Goal: Task Accomplishment & Management: Complete application form

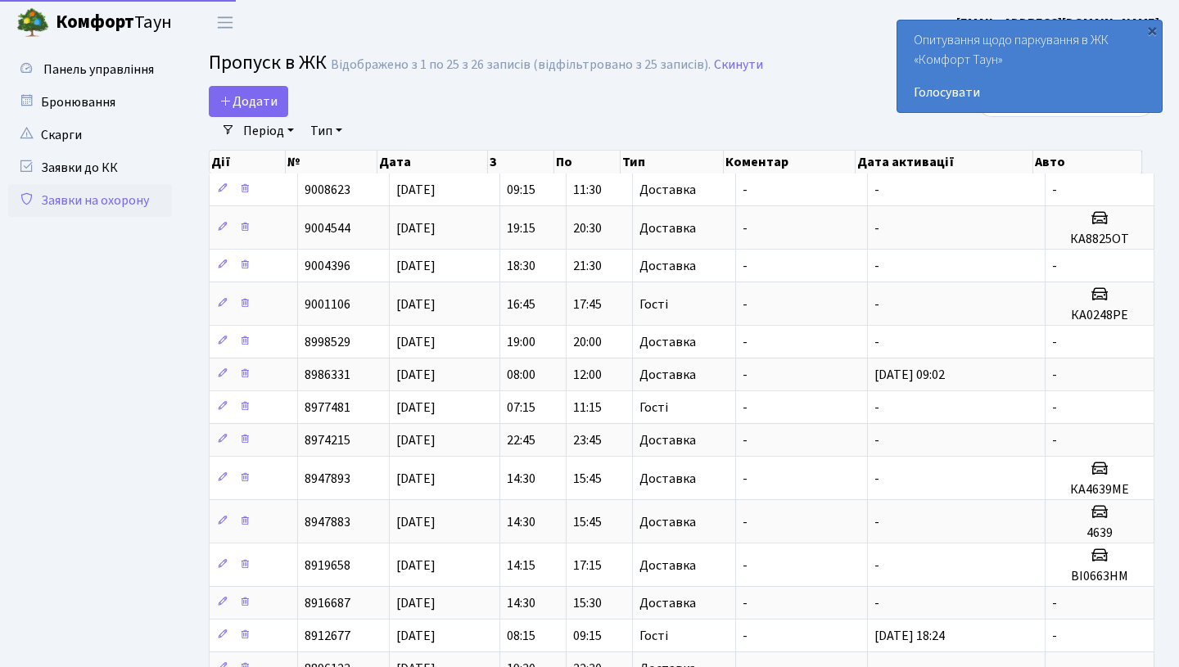
select select "25"
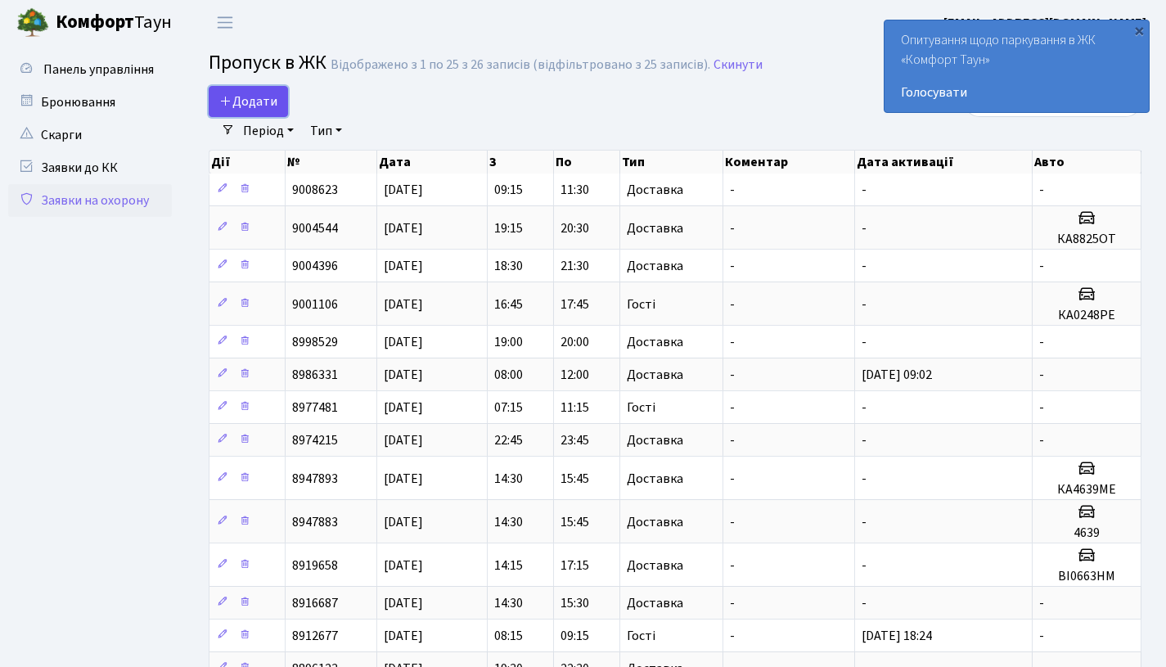
click at [227, 100] on icon at bounding box center [225, 100] width 13 height 13
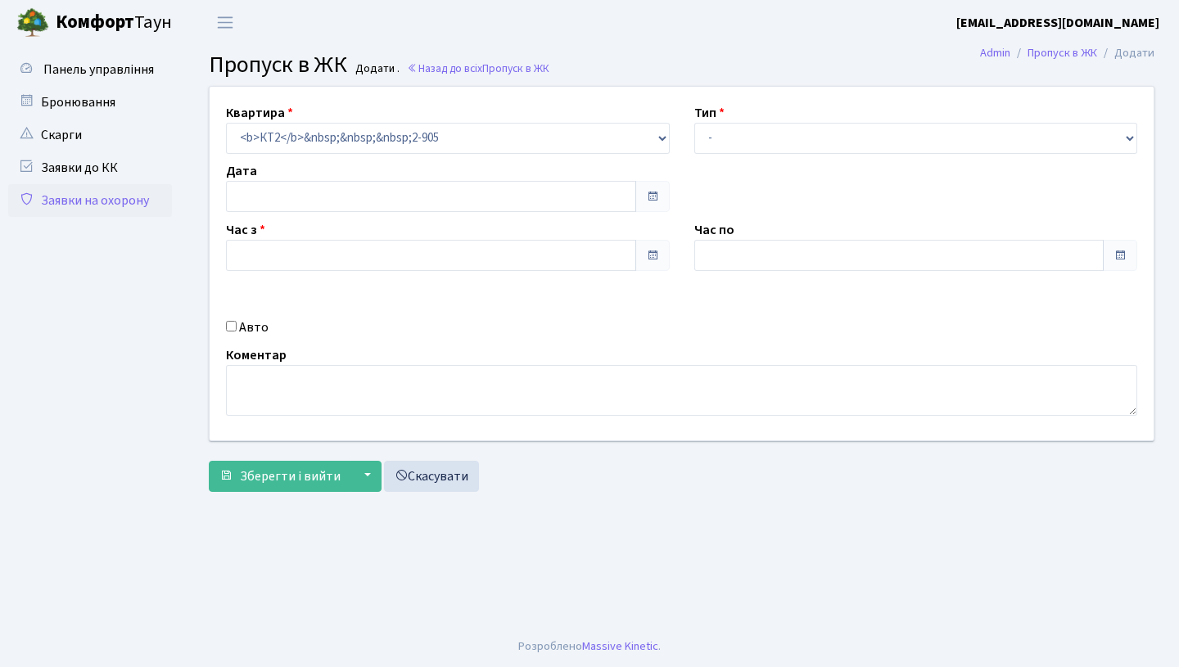
type input "[DATE]"
type input "11:30"
type input "12:30"
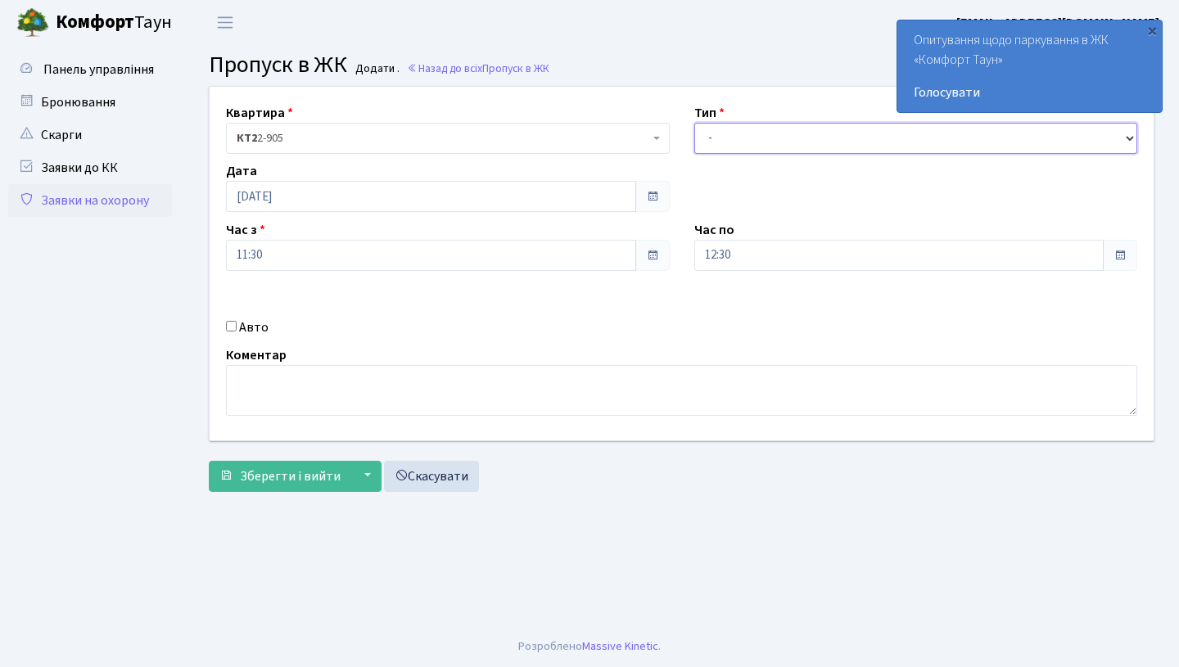
click at [766, 144] on select "- Доставка Таксі Гості Сервіс" at bounding box center [916, 138] width 444 height 31
select select "3"
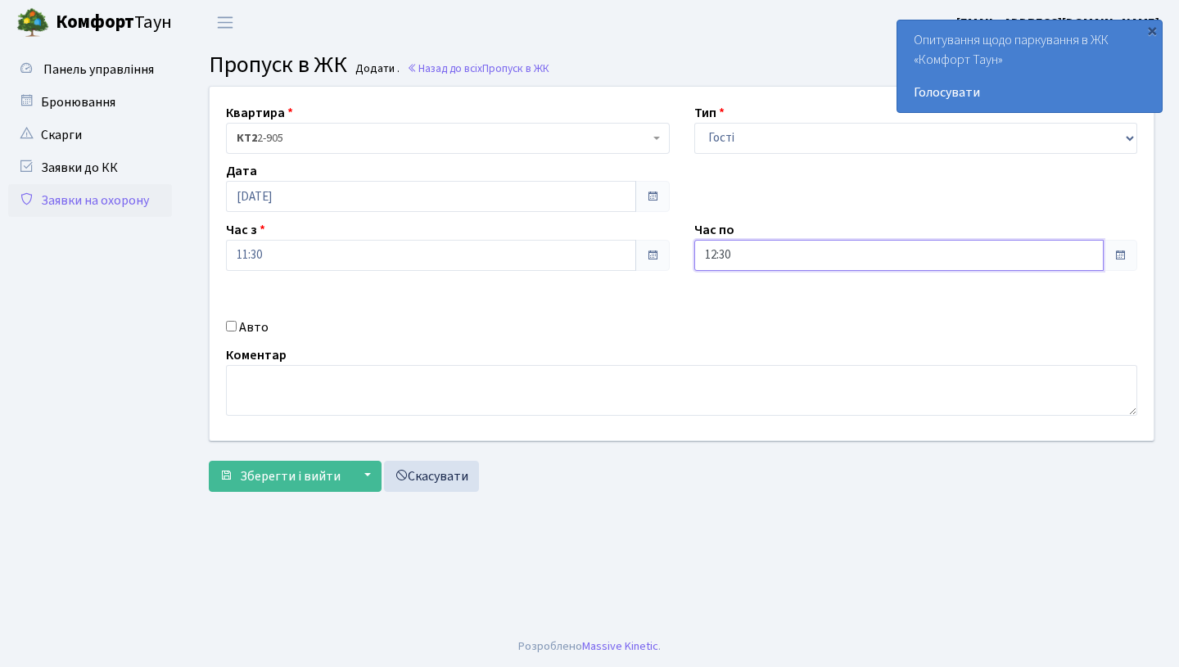
click at [779, 255] on input "12:30" at bounding box center [899, 255] width 410 height 31
click at [732, 323] on icon at bounding box center [739, 312] width 44 height 44
type input "13:30"
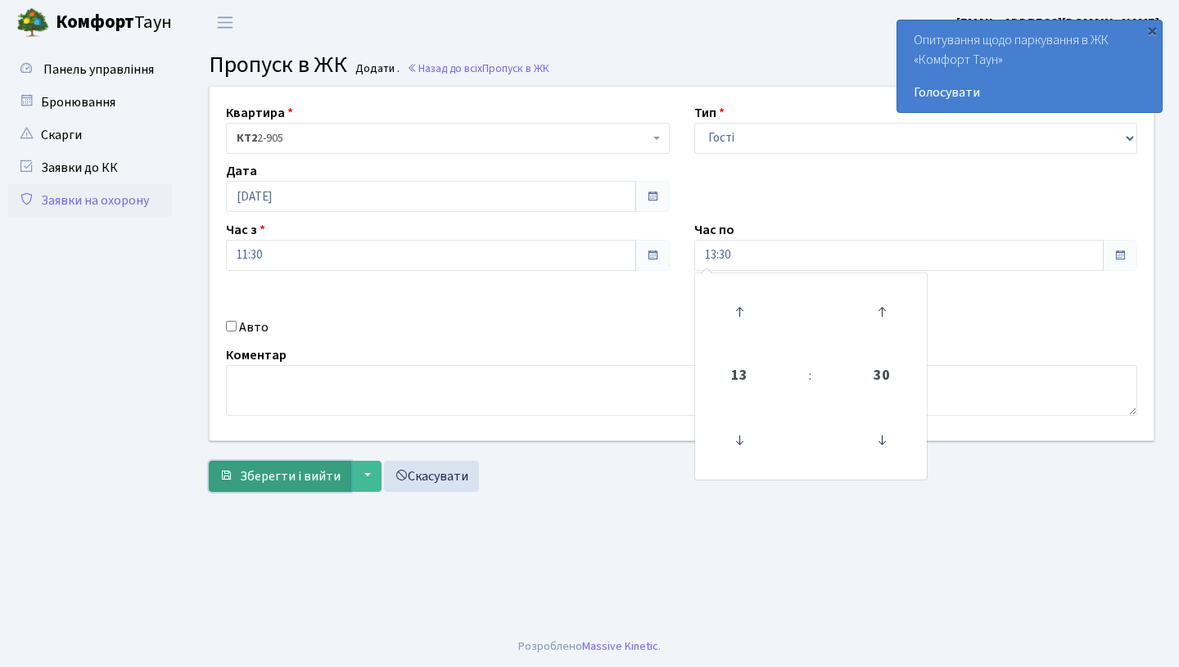
click at [300, 484] on span "Зберегти і вийти" at bounding box center [290, 476] width 101 height 18
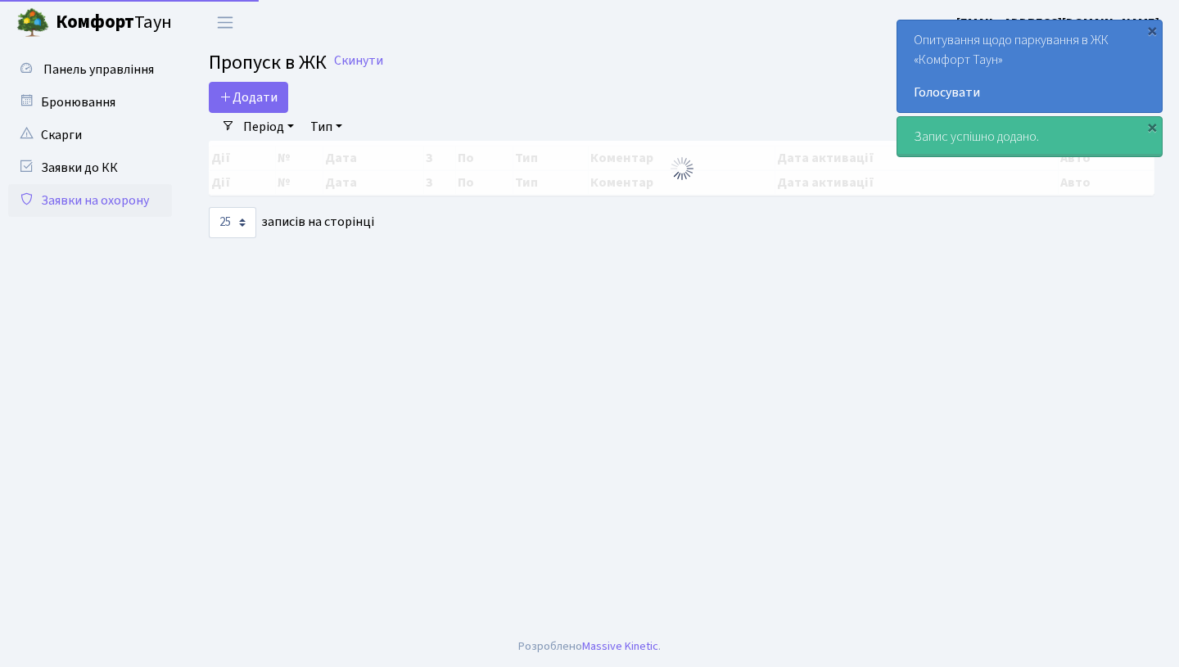
select select "25"
